Goal: Task Accomplishment & Management: Manage account settings

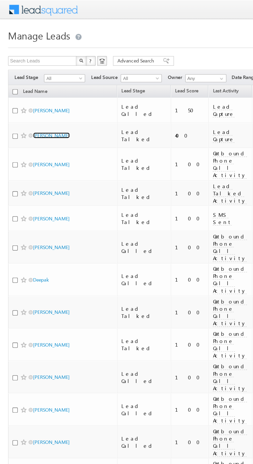
click at [27, 85] on link "Jay pat" at bounding box center [32, 87] width 23 height 4
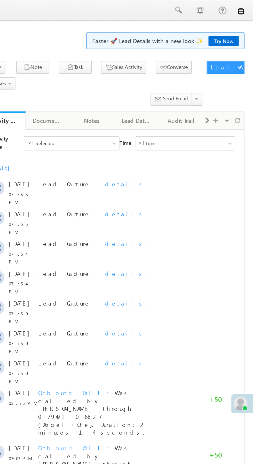
click at [246, 7] on link at bounding box center [246, 7] width 4 height 4
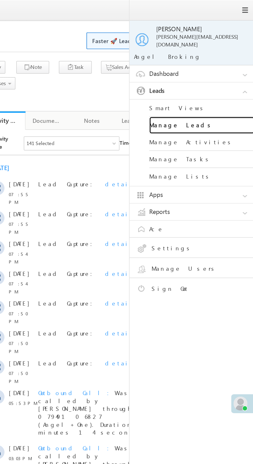
click at [222, 69] on link "Manage Leads" at bounding box center [223, 74] width 62 height 10
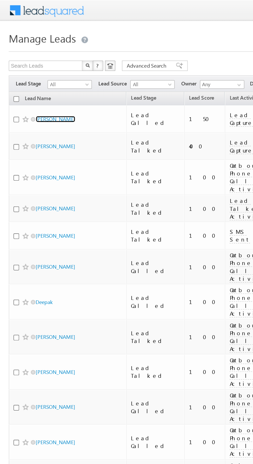
click at [30, 69] on link "[PERSON_NAME]" at bounding box center [32, 71] width 23 height 4
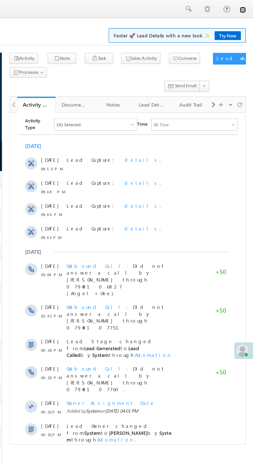
click at [247, 8] on link at bounding box center [246, 7] width 4 height 4
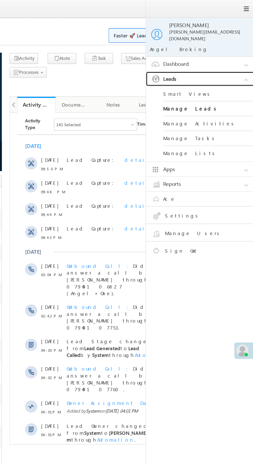
click at [227, 50] on link "Leads" at bounding box center [218, 53] width 77 height 10
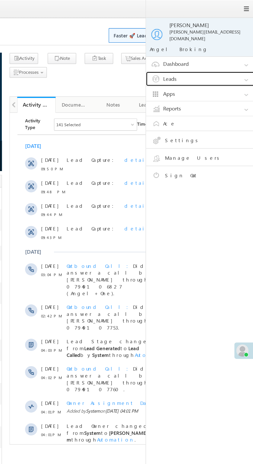
click at [228, 49] on link "Leads" at bounding box center [218, 53] width 77 height 10
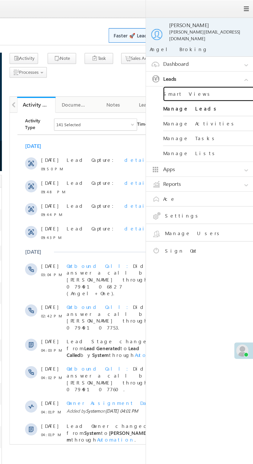
click at [223, 60] on link "Smart Views" at bounding box center [223, 64] width 62 height 10
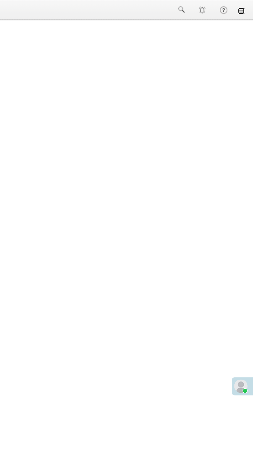
click at [247, 8] on link at bounding box center [246, 7] width 4 height 4
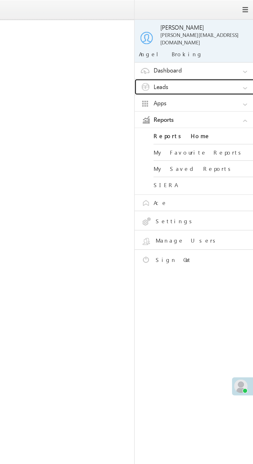
click at [222, 50] on link "Leads" at bounding box center [218, 53] width 77 height 10
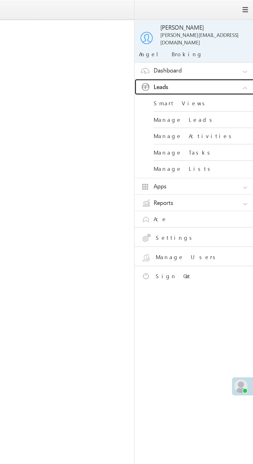
click at [224, 49] on link "Leads" at bounding box center [218, 53] width 77 height 10
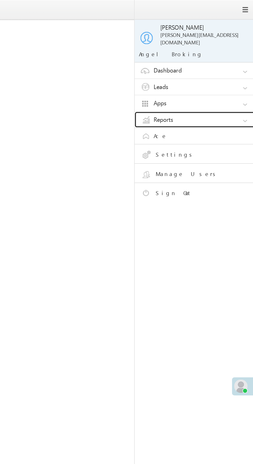
click at [221, 70] on link "Reports" at bounding box center [218, 74] width 77 height 10
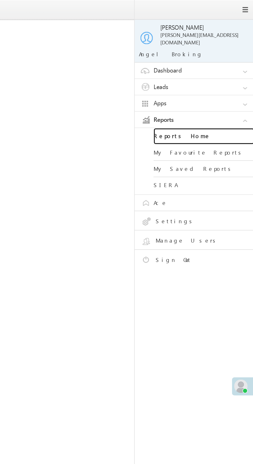
click at [221, 79] on link "Reports Home" at bounding box center [223, 84] width 62 height 10
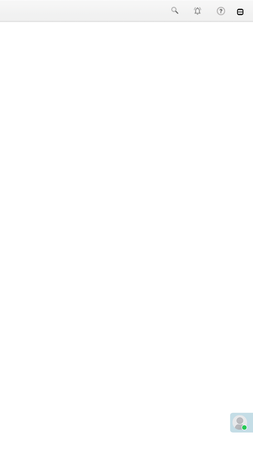
click at [246, 8] on link at bounding box center [246, 7] width 4 height 4
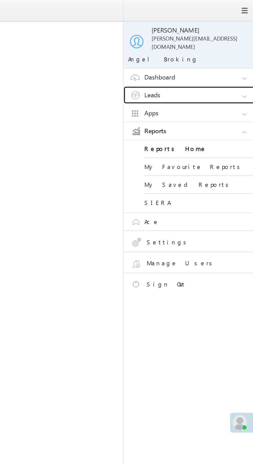
click at [228, 48] on link "Leads" at bounding box center [218, 53] width 77 height 10
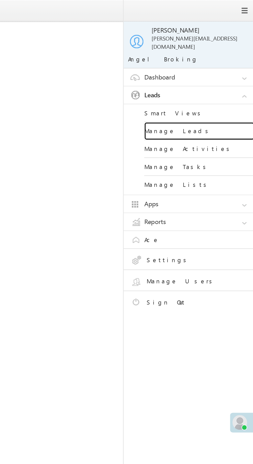
click at [224, 70] on link "Manage Leads" at bounding box center [223, 74] width 62 height 10
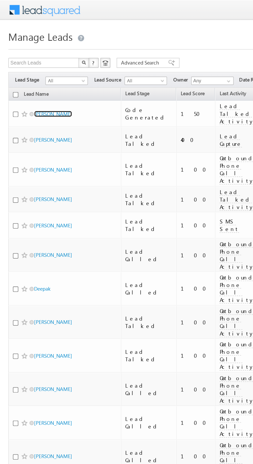
click at [28, 69] on link "[PERSON_NAME]" at bounding box center [32, 71] width 23 height 4
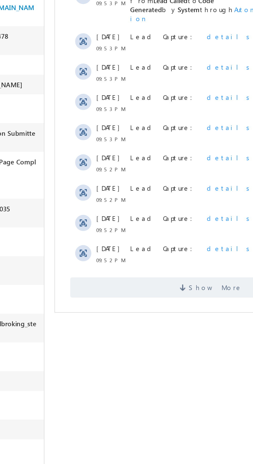
click at [90, 92] on span "Show More" at bounding box center [135, 97] width 144 height 10
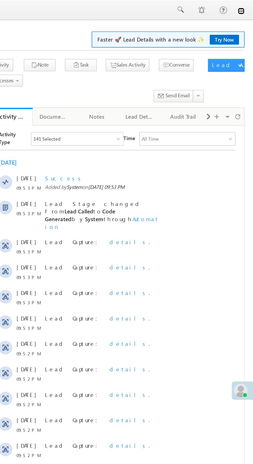
click at [245, 9] on link at bounding box center [246, 7] width 4 height 4
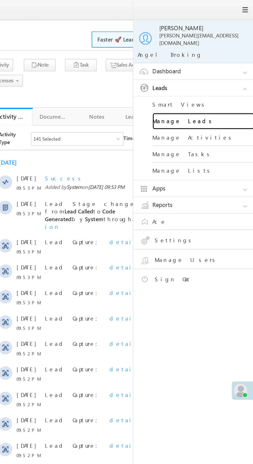
click at [230, 71] on link "Manage Leads" at bounding box center [223, 74] width 62 height 10
